Goal: Information Seeking & Learning: Check status

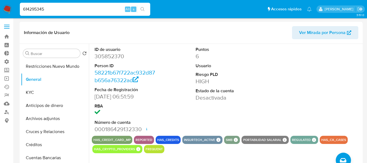
select select "10"
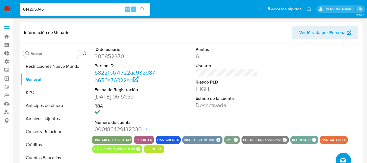
scroll to position [462, 0]
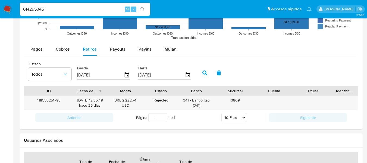
type input "614295345"
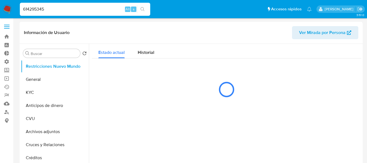
select select "10"
click at [34, 12] on input "614295345" at bounding box center [85, 9] width 130 height 7
type input "zoebreuer"
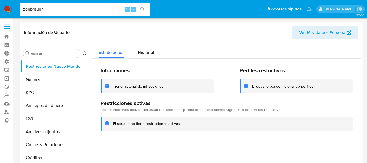
select select "10"
click at [169, 147] on div at bounding box center [225, 113] width 272 height 139
click at [147, 55] on span "Historial" at bounding box center [146, 52] width 17 height 6
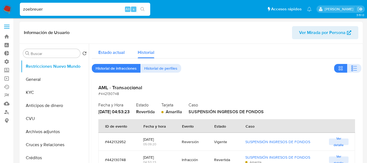
click at [101, 54] on span "Estado actual" at bounding box center [111, 52] width 26 height 6
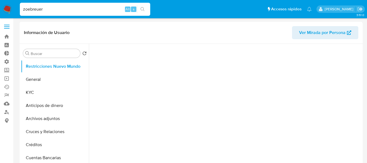
select select "10"
click at [38, 10] on input "zoebreuer" at bounding box center [85, 9] width 130 height 7
paste input "305852370"
click at [62, 14] on div "305852370 Alt s" at bounding box center [85, 9] width 130 height 13
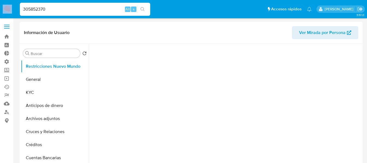
click at [62, 14] on div "305852370 Alt s" at bounding box center [85, 9] width 130 height 13
click at [60, 11] on input "305852370" at bounding box center [85, 9] width 130 height 7
type input "zoebreuer"
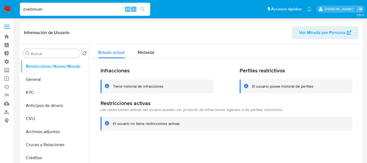
select select "10"
click at [35, 8] on input "zoebreuer" at bounding box center [85, 9] width 130 height 7
paste input "1923363426"
click at [35, 8] on input "zoebreuer" at bounding box center [85, 9] width 130 height 7
type input "1923363426"
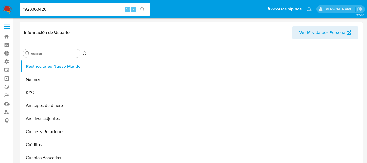
select select "10"
click at [45, 12] on input "1923363426" at bounding box center [85, 9] width 130 height 7
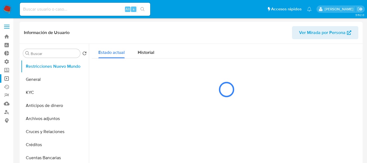
select select "10"
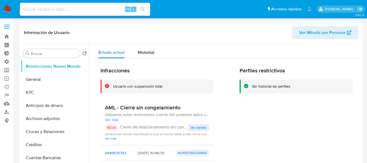
click at [44, 8] on input at bounding box center [85, 9] width 130 height 7
paste input "1377604111"
type input "1377604111"
select select "10"
click at [44, 81] on button "General" at bounding box center [53, 79] width 64 height 13
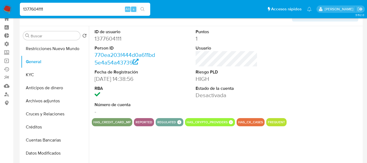
scroll to position [27, 0]
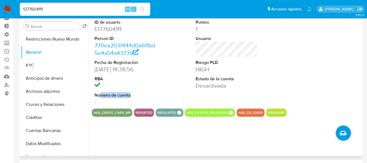
drag, startPoint x: 131, startPoint y: 96, endPoint x: 100, endPoint y: 92, distance: 31.5
click at [100, 92] on dt "Número de cuenta" at bounding box center [126, 95] width 62 height 6
click at [146, 94] on dt "Número de cuenta" at bounding box center [126, 95] width 62 height 6
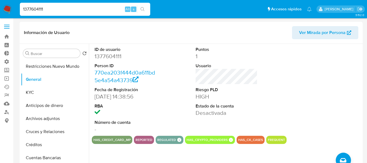
click at [146, 94] on dd "[DATE] 14:38:56" at bounding box center [126, 97] width 62 height 8
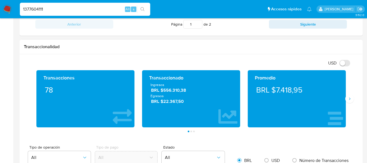
scroll to position [299, 0]
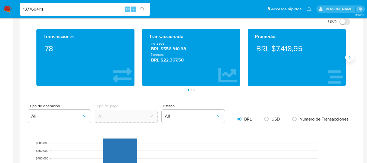
click at [351, 59] on icon "Siguiente" at bounding box center [349, 57] width 4 height 4
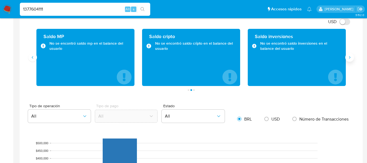
click at [349, 58] on icon "Siguiente" at bounding box center [349, 57] width 4 height 4
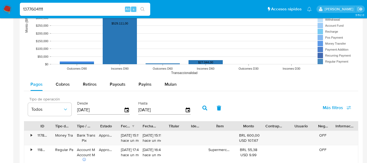
scroll to position [462, 0]
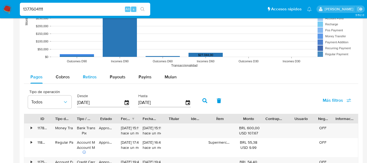
click at [84, 80] on div "Retiros" at bounding box center [90, 76] width 14 height 13
select select "10"
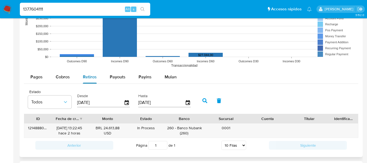
scroll to position [489, 0]
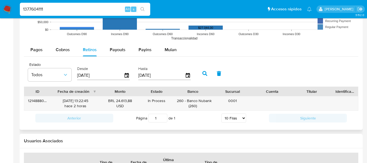
drag, startPoint x: 92, startPoint y: 89, endPoint x: 106, endPoint y: 92, distance: 15.0
click at [106, 92] on div "ID Fecha de creación Monto Estado Banco Sucursal Cuenta Titular Identificación" at bounding box center [191, 91] width 334 height 9
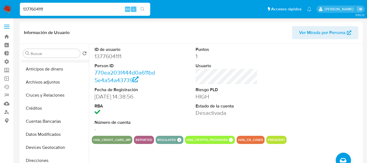
scroll to position [0, 0]
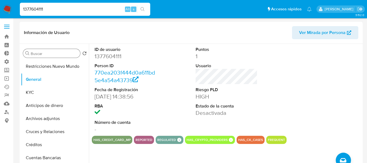
click at [46, 51] on div "Buscar" at bounding box center [51, 53] width 57 height 9
click at [45, 53] on input "Buscar" at bounding box center [54, 53] width 47 height 5
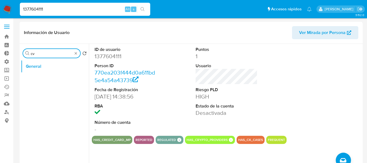
type input "cv"
click at [59, 13] on div "1377604111 Alt s" at bounding box center [85, 9] width 130 height 13
click at [57, 7] on input "1377604111" at bounding box center [85, 9] width 130 height 7
click at [75, 13] on div "1377604111 Alt s" at bounding box center [85, 9] width 130 height 13
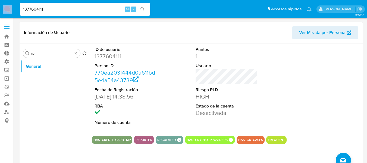
click at [75, 13] on div "1377604111 Alt s" at bounding box center [85, 9] width 130 height 13
click at [72, 10] on input "1377604111" at bounding box center [85, 9] width 130 height 7
paste input "4020265"
type input "40202651"
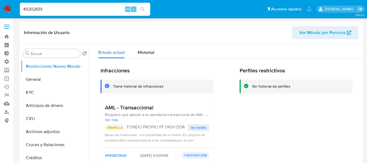
select select "10"
click at [40, 90] on button "KYC" at bounding box center [53, 92] width 64 height 13
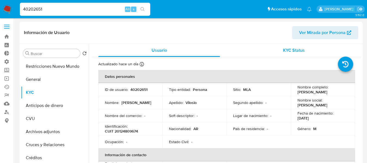
click at [300, 49] on span "KYC Status" at bounding box center [294, 50] width 22 height 6
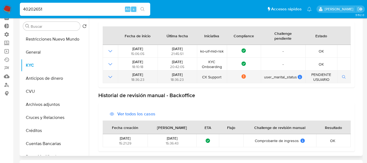
scroll to position [54, 0]
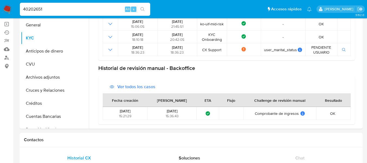
click at [78, 11] on input "40202651" at bounding box center [85, 9] width 130 height 7
paste input "213172505"
click at [78, 11] on input "40202651213172505" at bounding box center [85, 9] width 130 height 7
paste input
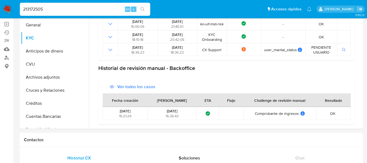
type input "213172505"
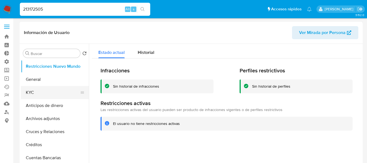
select select "10"
click at [36, 92] on button "KYC" at bounding box center [53, 92] width 64 height 13
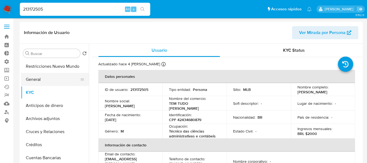
click at [30, 81] on button "General" at bounding box center [53, 79] width 64 height 13
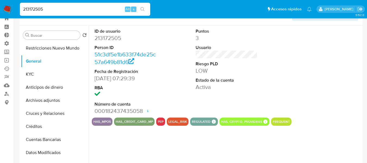
scroll to position [27, 0]
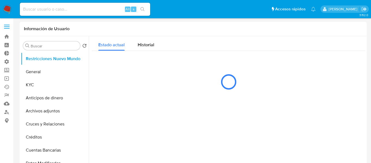
select select "10"
